Goal: Check status: Check status

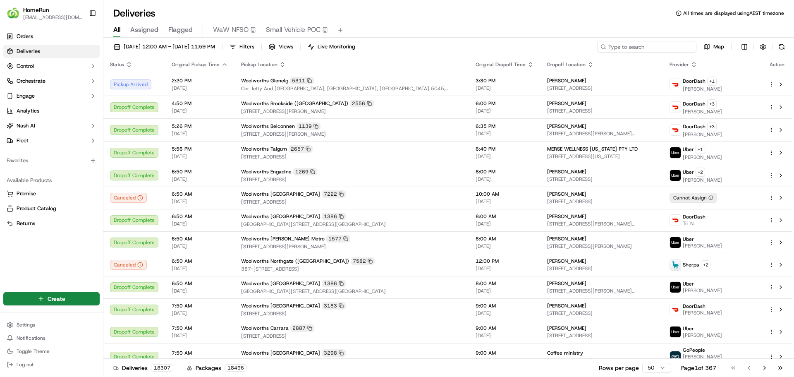
click at [639, 46] on input at bounding box center [646, 47] width 99 height 12
paste input "270214951"
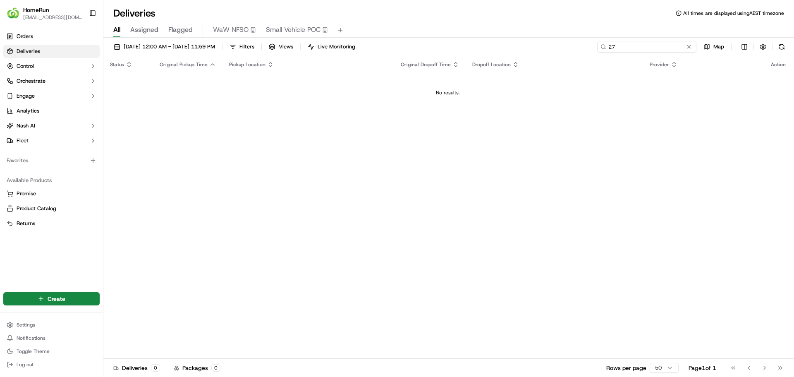
type input "2"
type input "270214951"
click at [40, 52] on span "Deliveries" at bounding box center [29, 51] width 24 height 7
